Goal: Task Accomplishment & Management: Use online tool/utility

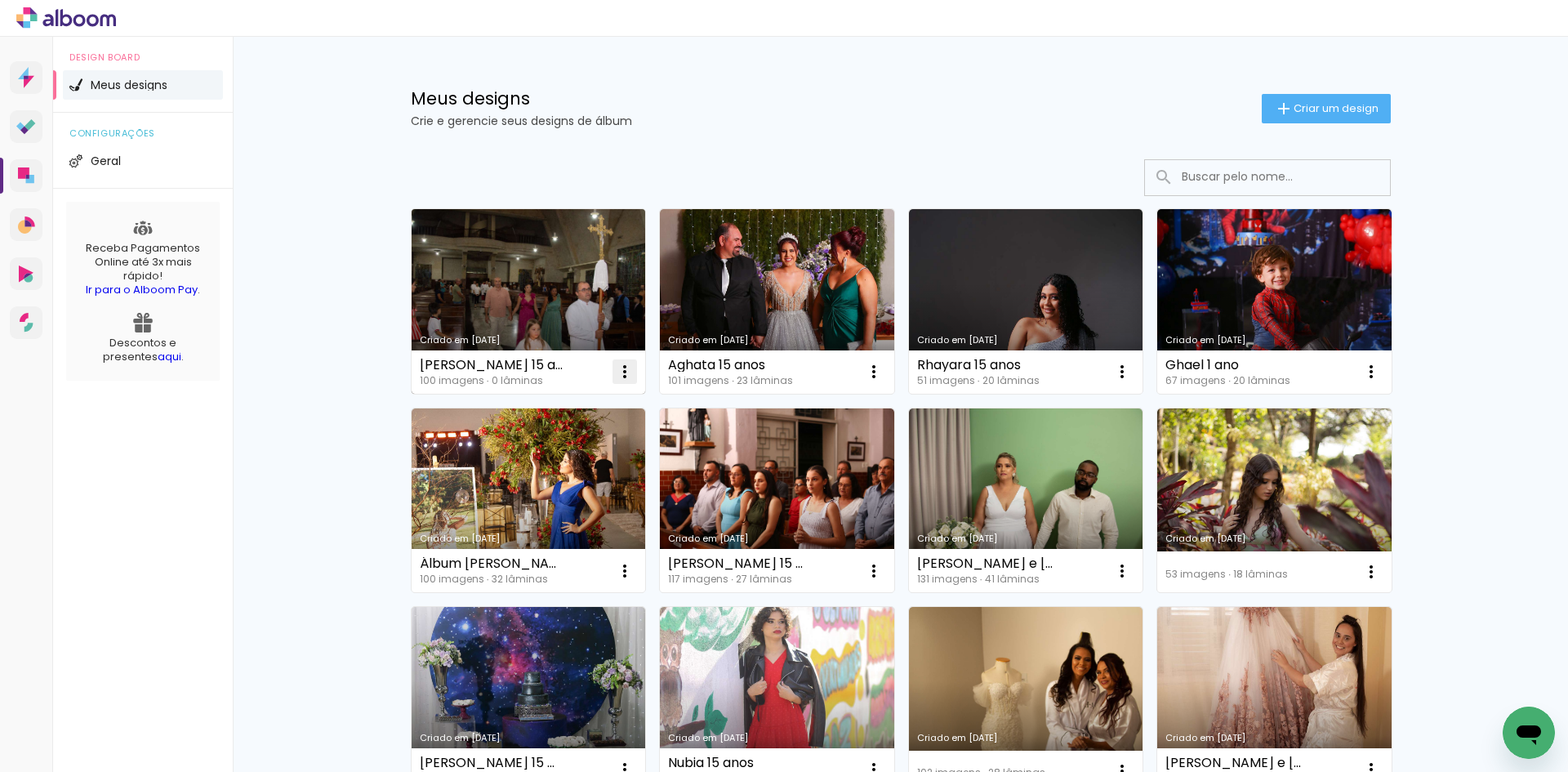
click at [615, 378] on iron-icon at bounding box center [625, 372] width 20 height 20
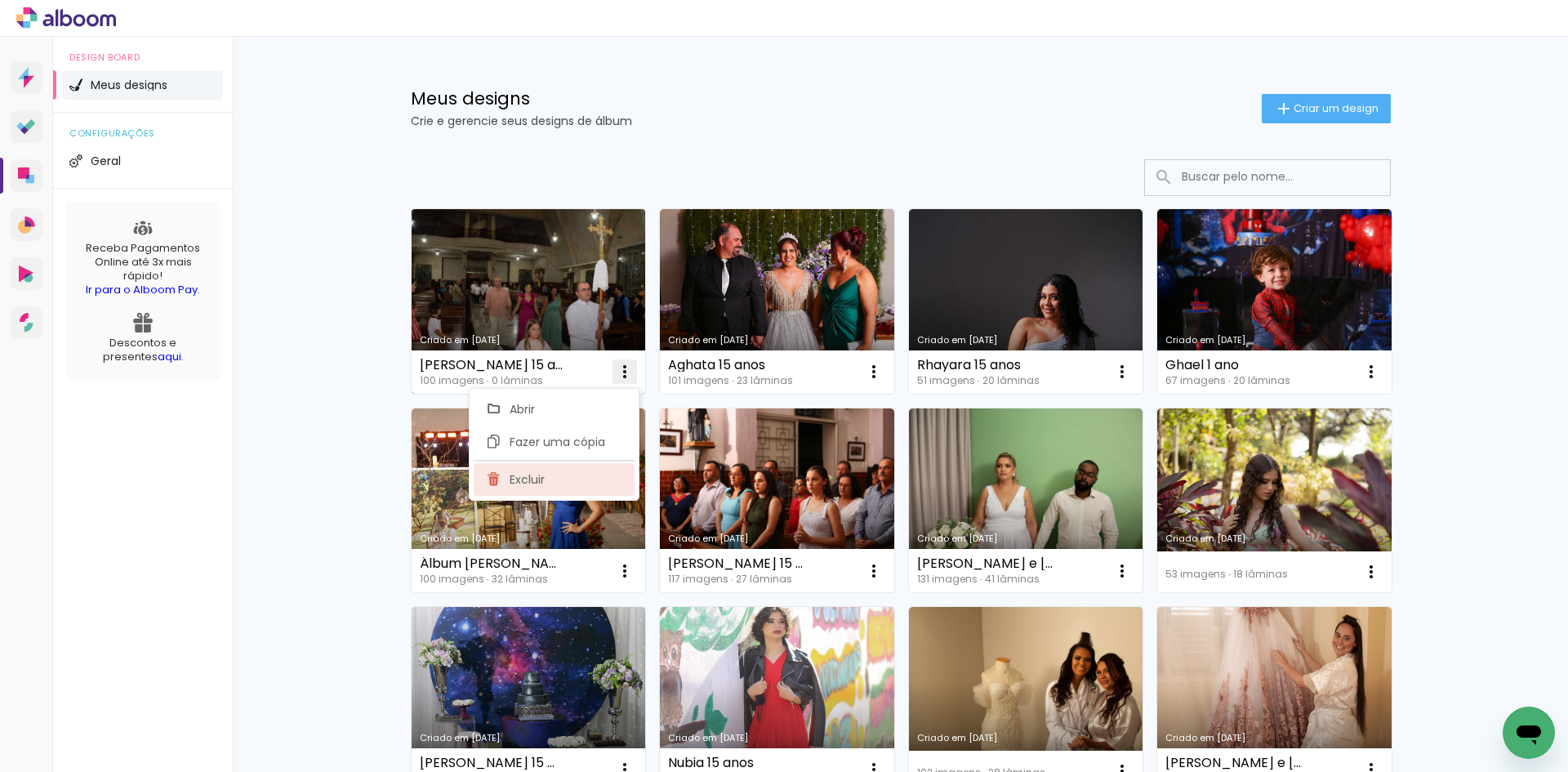
click at [543, 493] on paper-item "Excluir" at bounding box center [554, 480] width 161 height 33
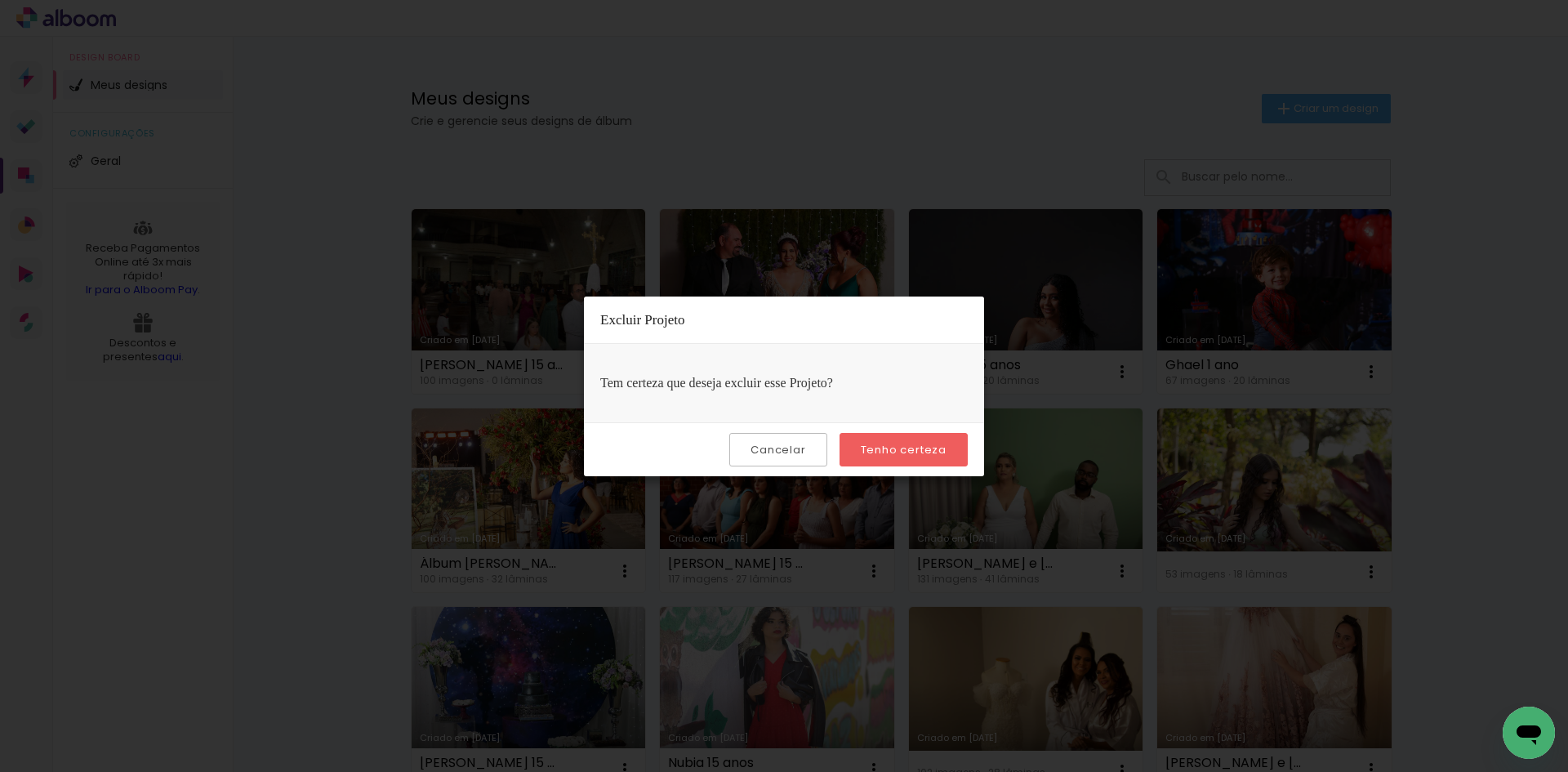
click at [961, 463] on paper-button "Tenho certeza" at bounding box center [904, 450] width 128 height 34
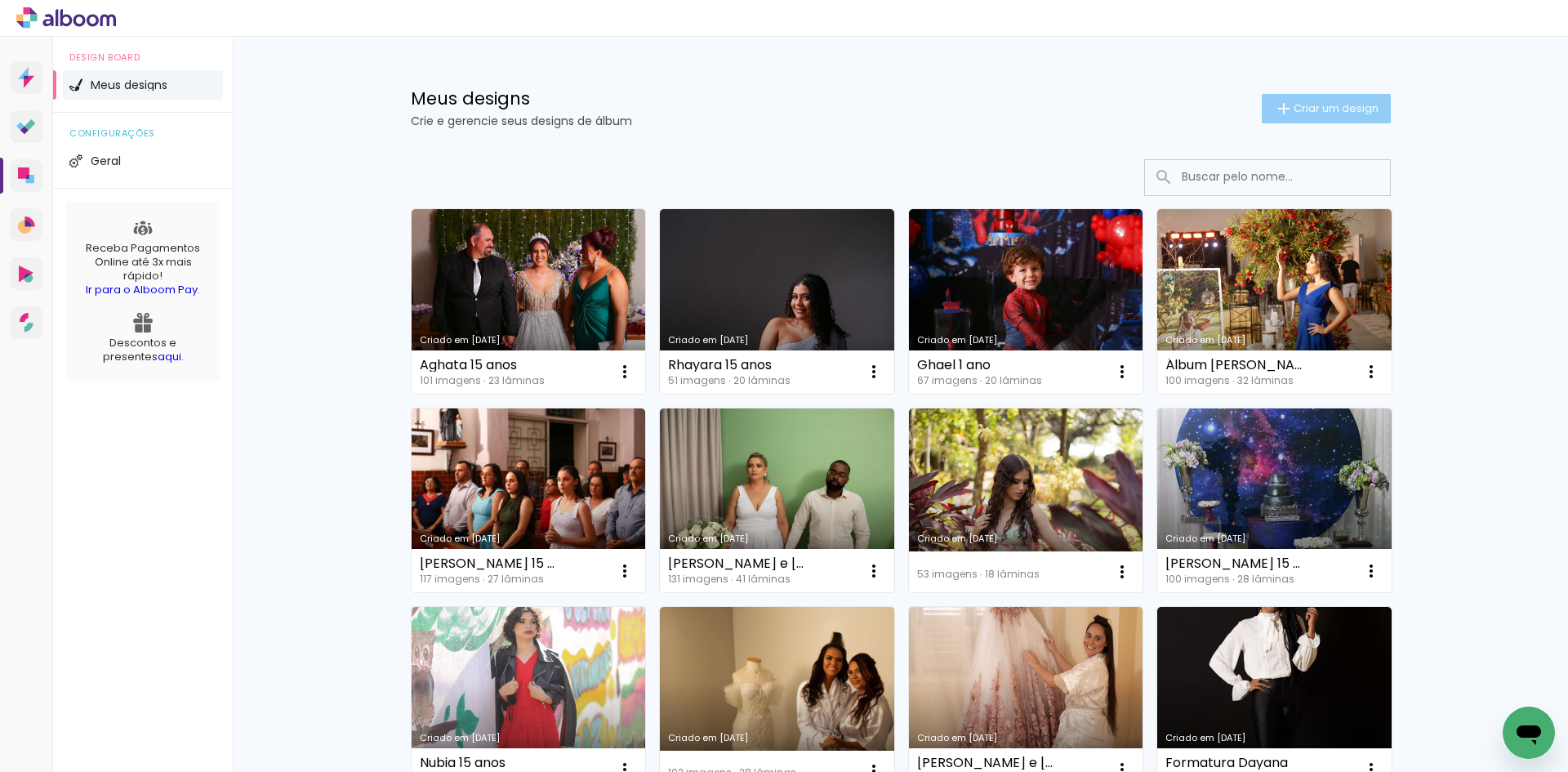
click at [1335, 110] on span "Criar um design" at bounding box center [1335, 108] width 85 height 11
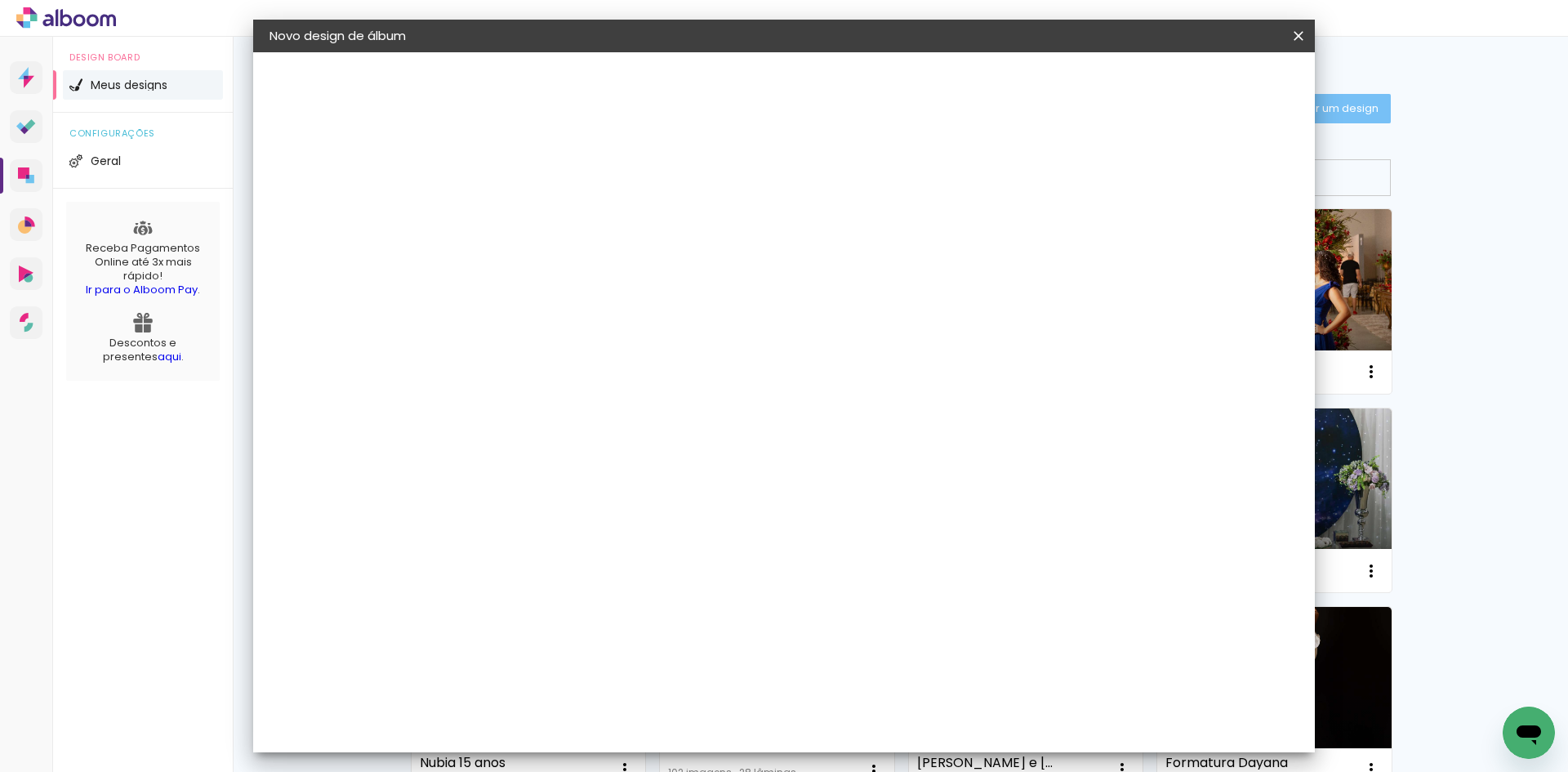
click at [537, 223] on input at bounding box center [537, 219] width 0 height 25
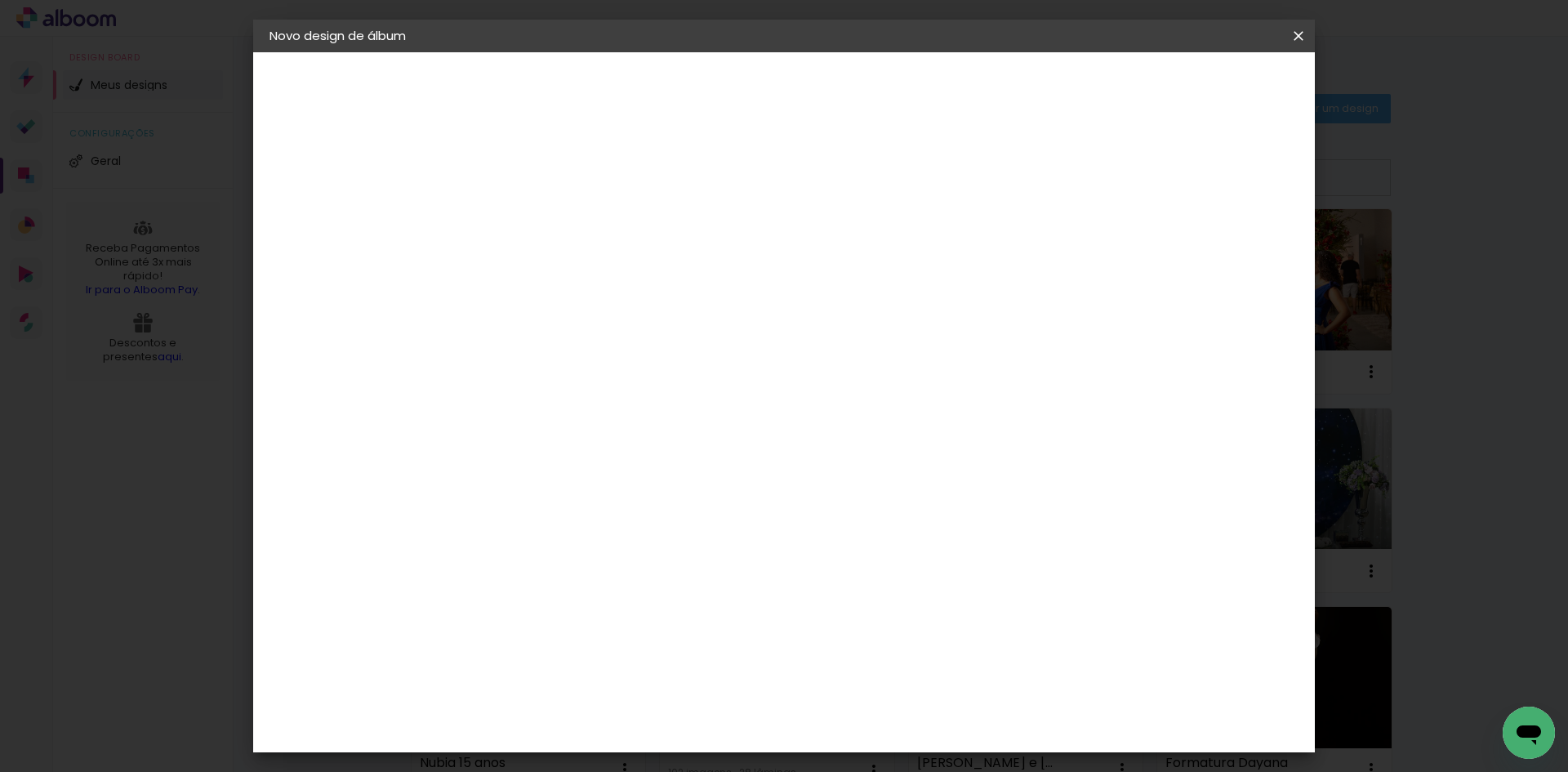
type input "So"
type paper-input "So"
type input "Sophia 15 anos"
type paper-input "Sophia 15 anos"
click at [0, 0] on slot "Avançar" at bounding box center [0, 0] width 0 height 0
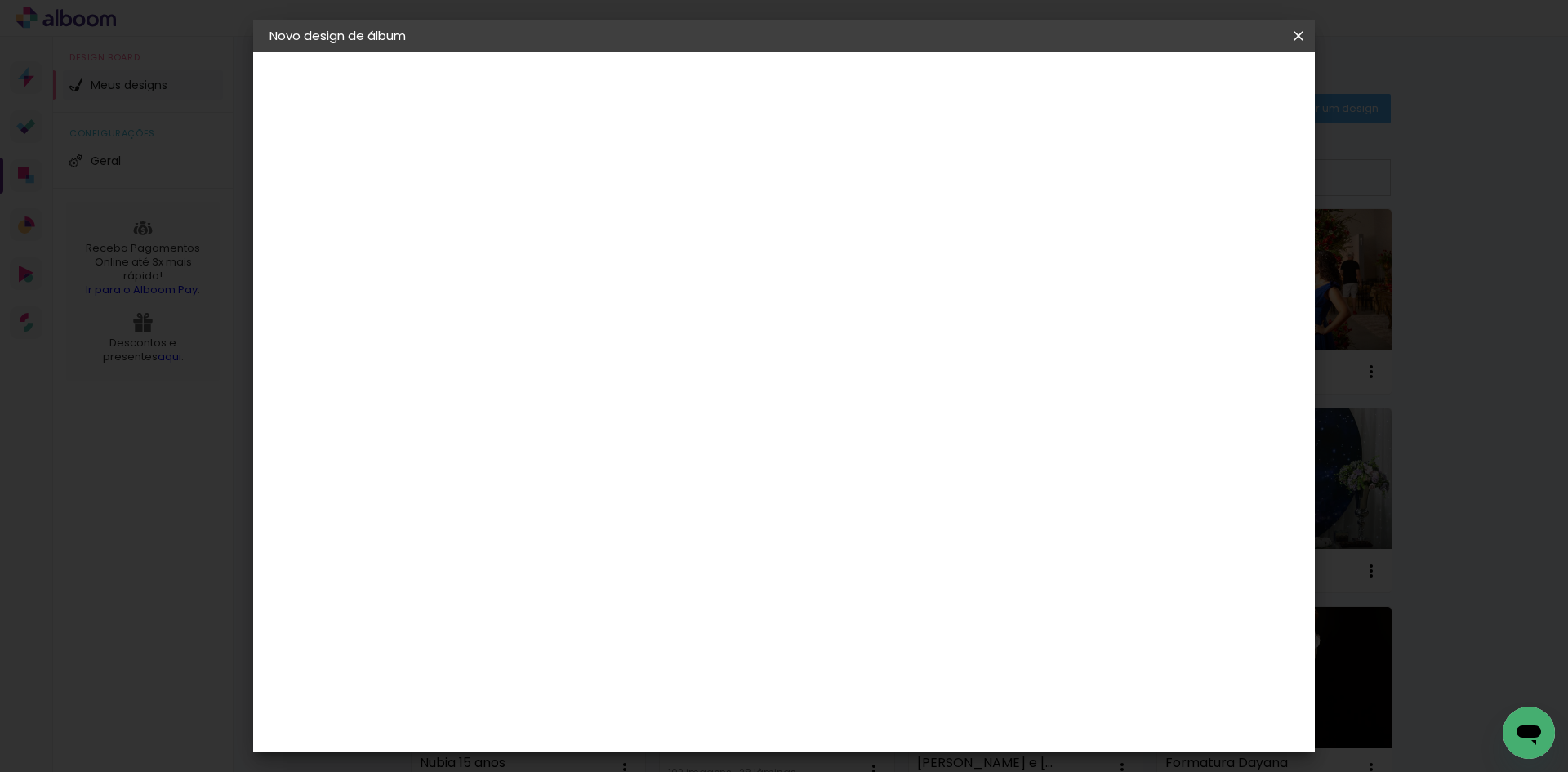
click at [638, 310] on input at bounding box center [578, 310] width 165 height 21
type input "requint"
type paper-input "requint"
click at [582, 365] on div "Requinte" at bounding box center [554, 369] width 56 height 13
click at [0, 0] on slot "Avançar" at bounding box center [0, 0] width 0 height 0
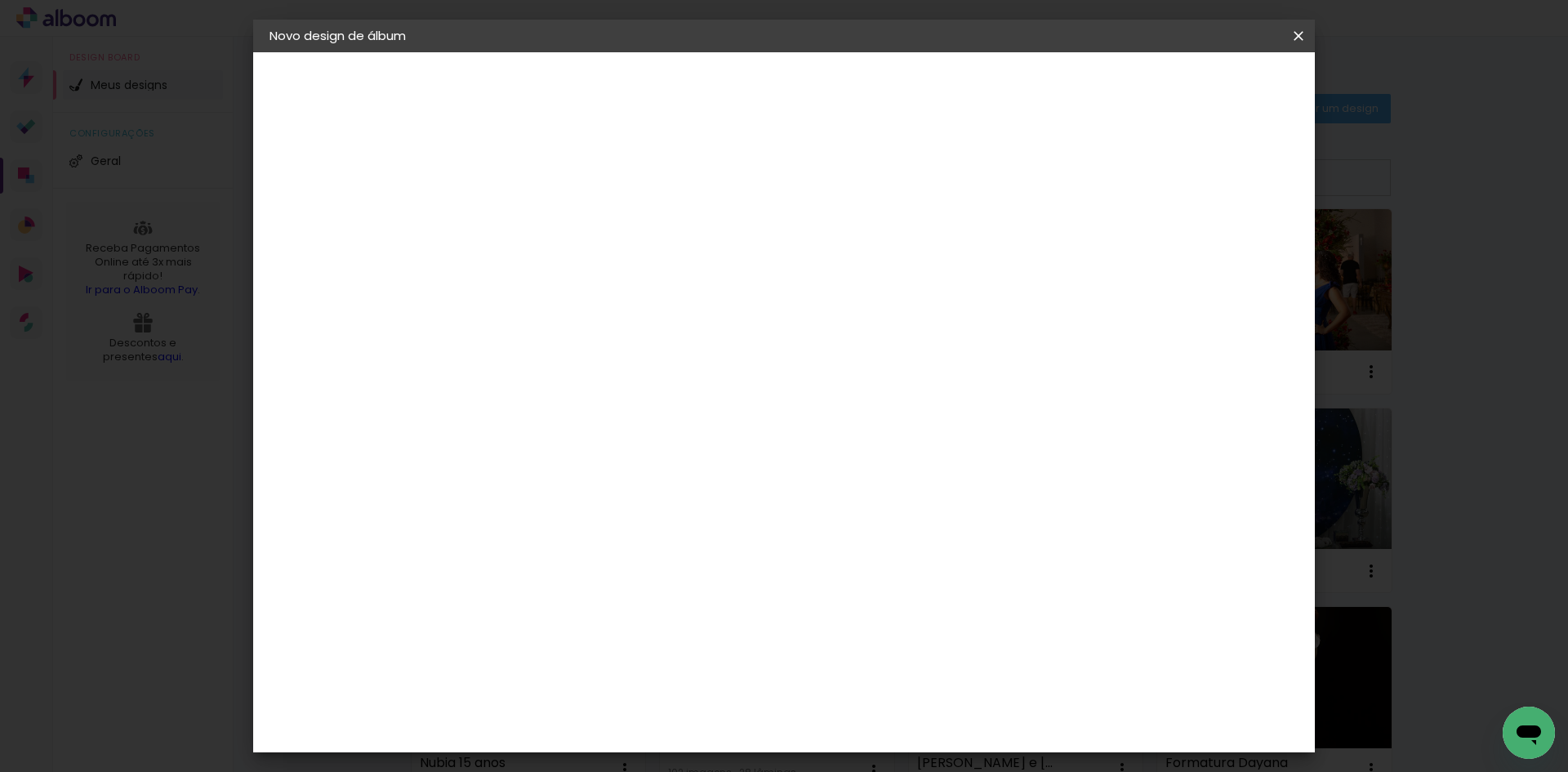
scroll to position [245, 0]
click at [647, 537] on span "30 × 30" at bounding box center [608, 554] width 76 height 34
click at [803, 78] on paper-button "Avançar" at bounding box center [763, 86] width 80 height 28
click at [1234, 70] on header "Revisão Verifique as configurações do seu álbum. Voltar Iniciar design" at bounding box center [851, 94] width 772 height 84
click at [1196, 83] on span "Iniciar design" at bounding box center [1159, 86] width 74 height 12
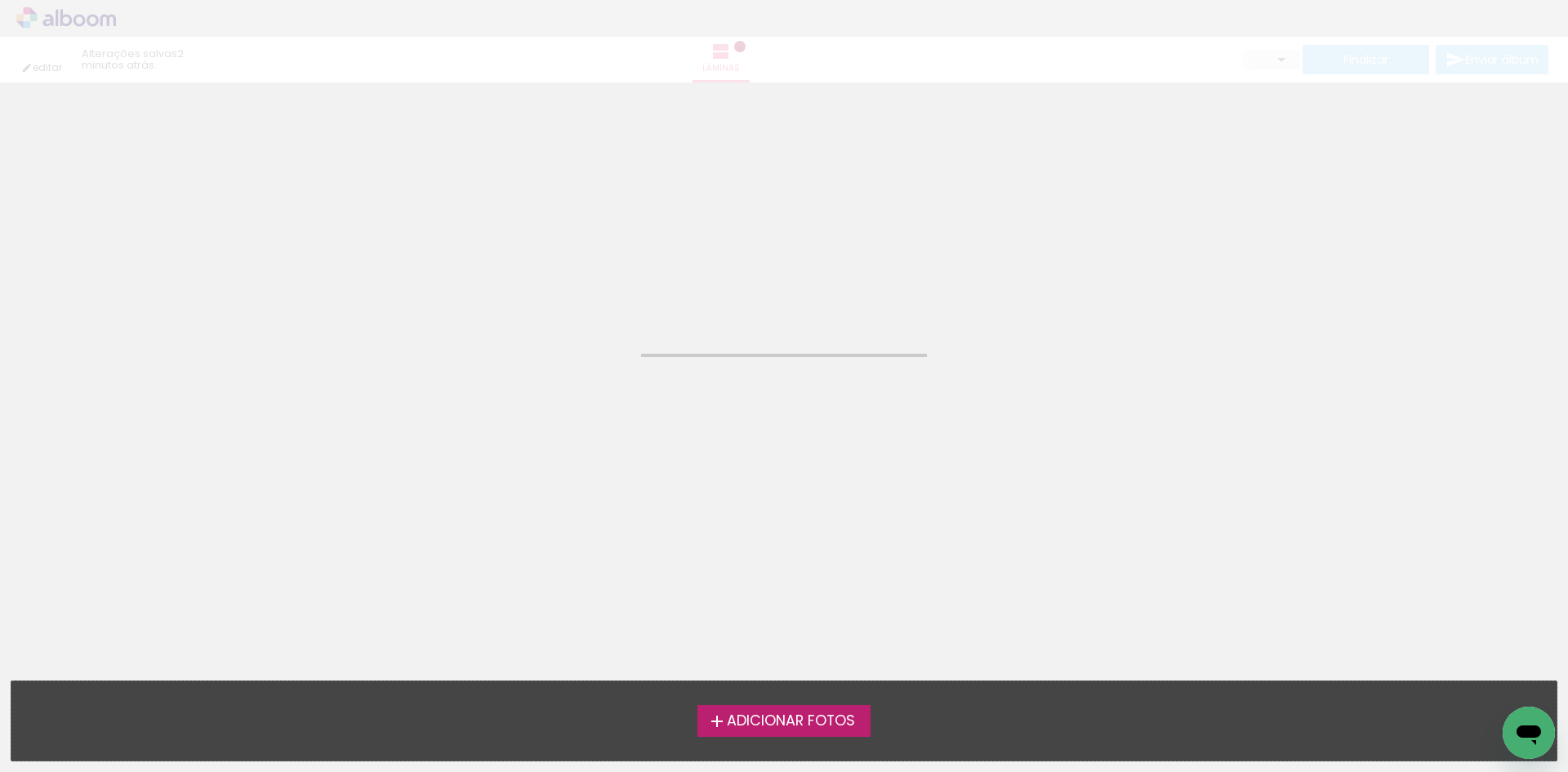
click at [826, 714] on span "Adicionar Fotos" at bounding box center [791, 721] width 128 height 14
click at [0, 0] on input "file" at bounding box center [0, 0] width 0 height 0
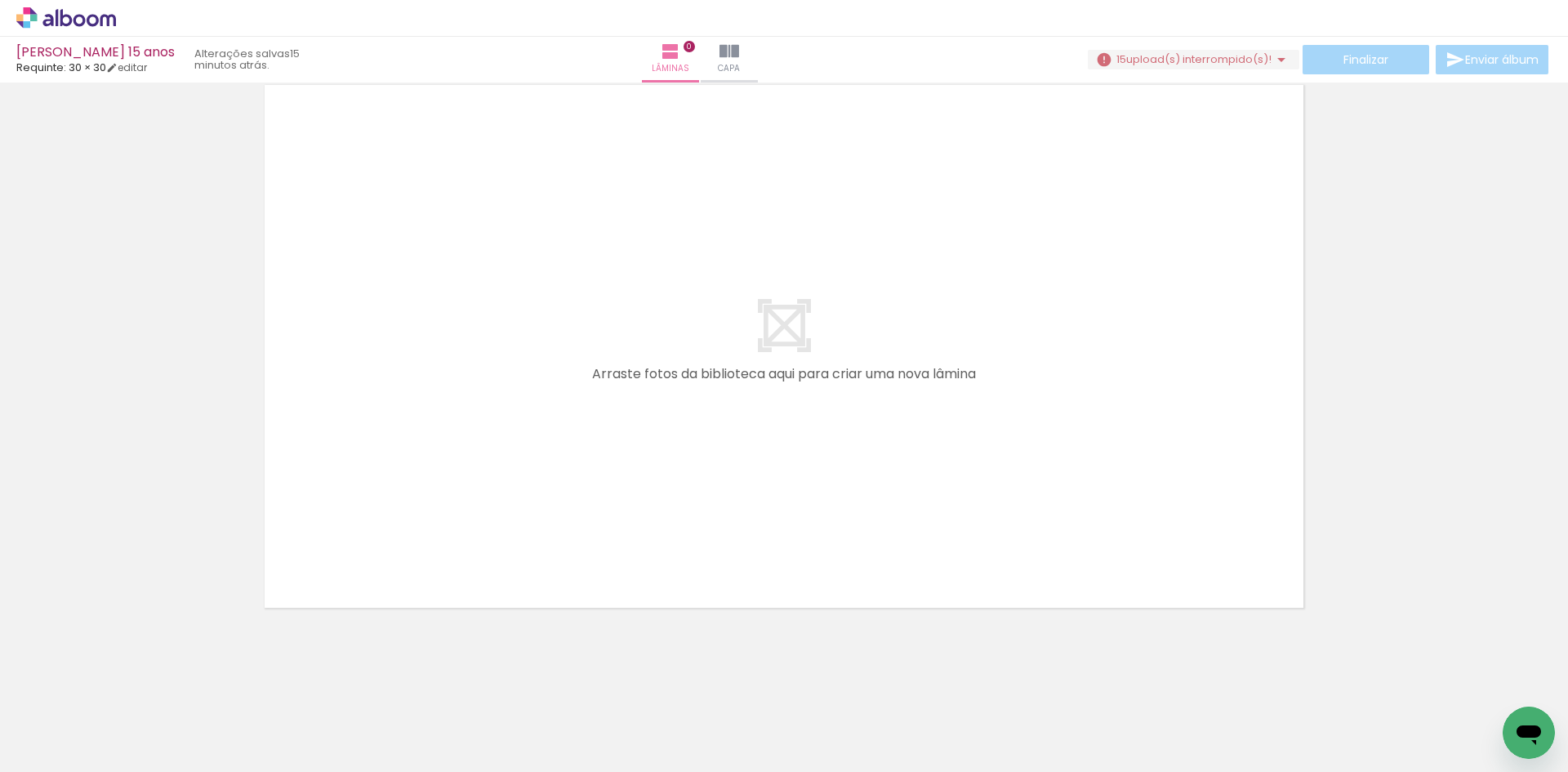
scroll to position [52, 0]
